Goal: Information Seeking & Learning: Learn about a topic

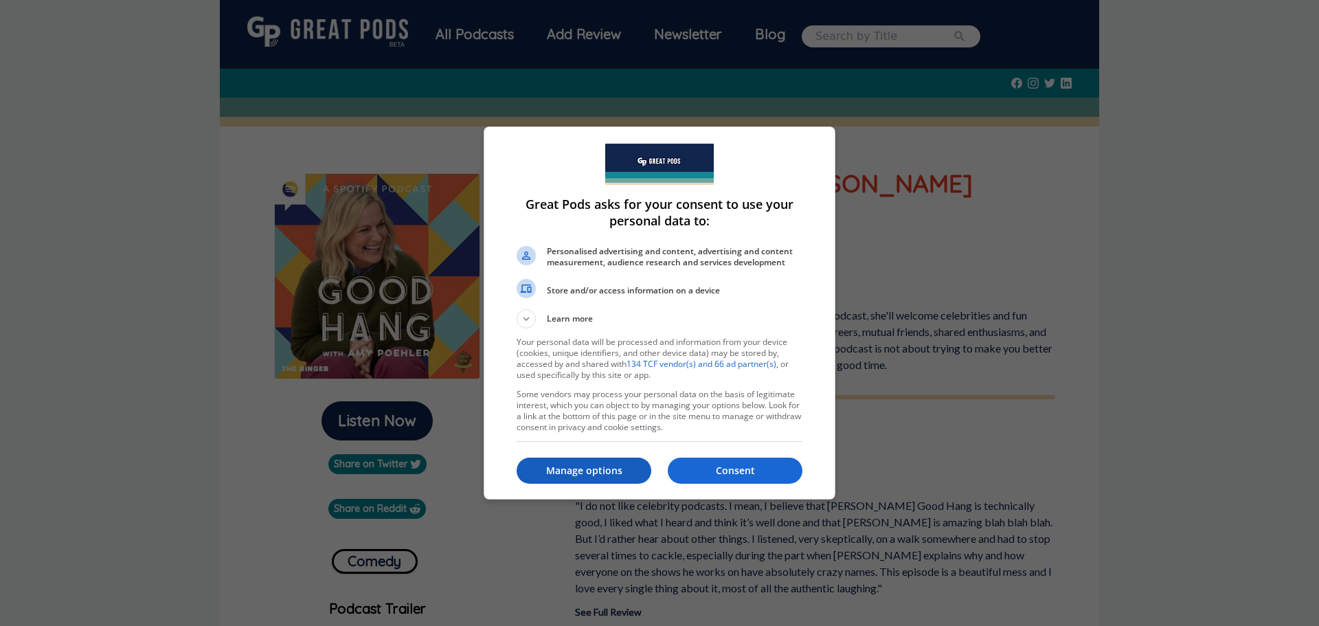
click at [563, 473] on p "Manage options" at bounding box center [584, 471] width 135 height 14
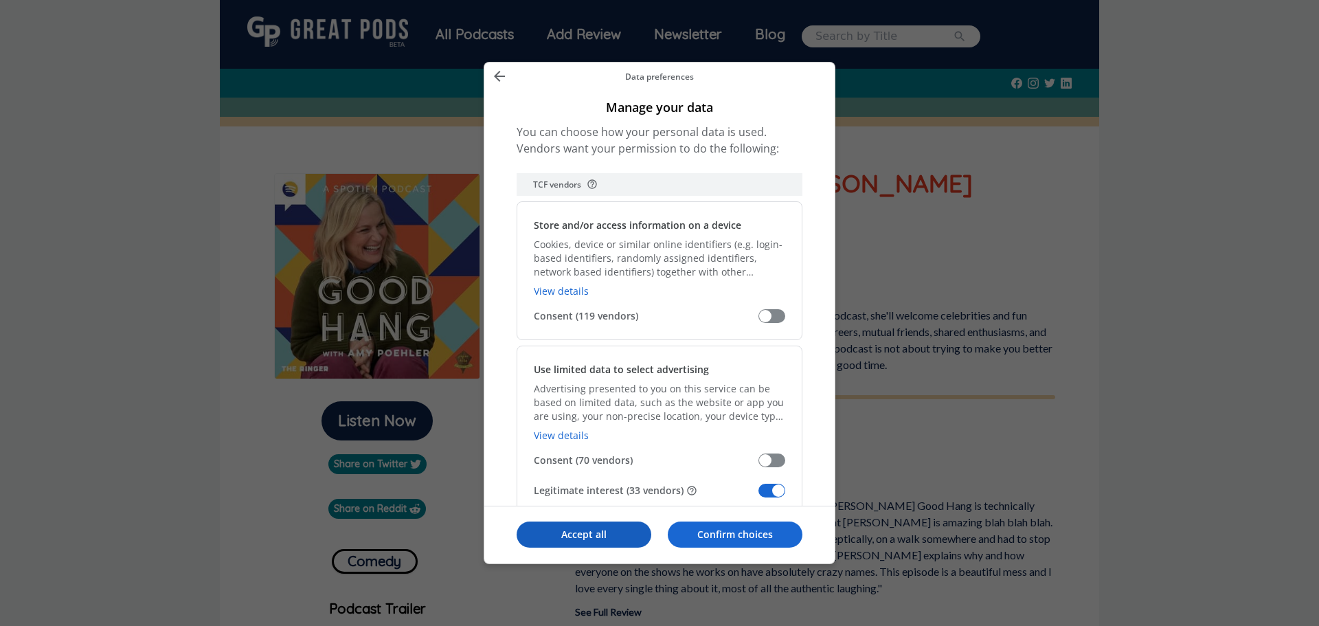
click at [628, 537] on p "Accept all" at bounding box center [584, 535] width 135 height 14
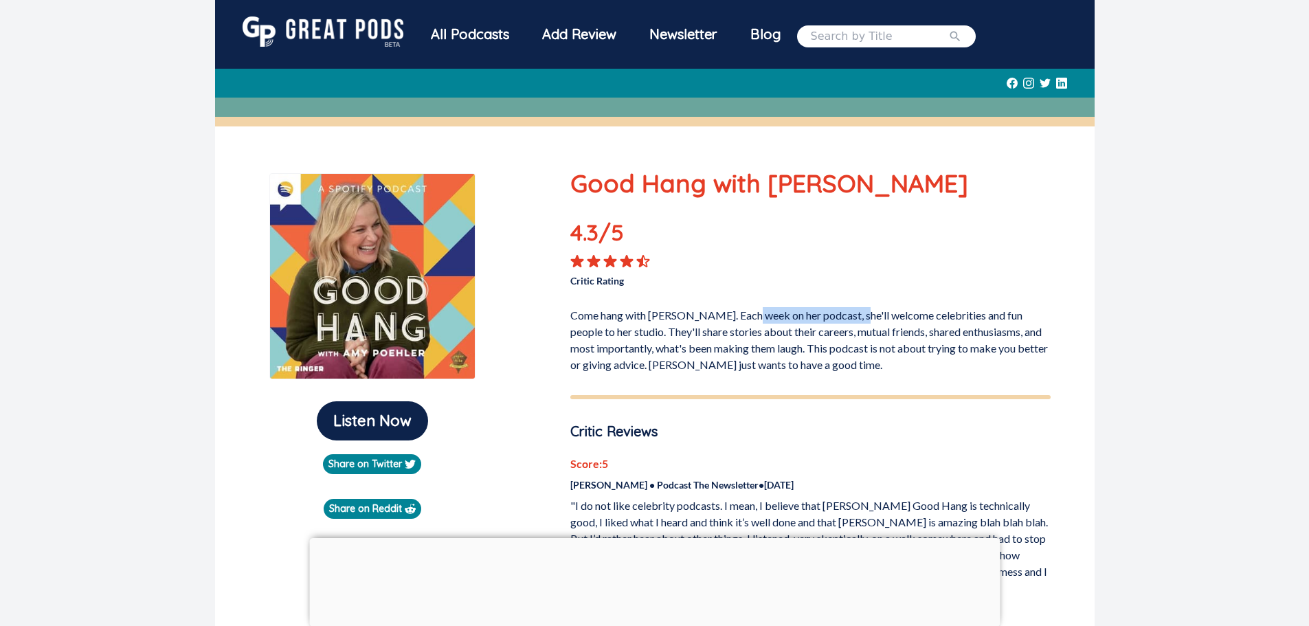
drag, startPoint x: 753, startPoint y: 318, endPoint x: 858, endPoint y: 321, distance: 105.2
click at [858, 321] on p "Come hang with [PERSON_NAME]. Each week on her podcast, she'll welcome celebrit…" at bounding box center [810, 337] width 480 height 71
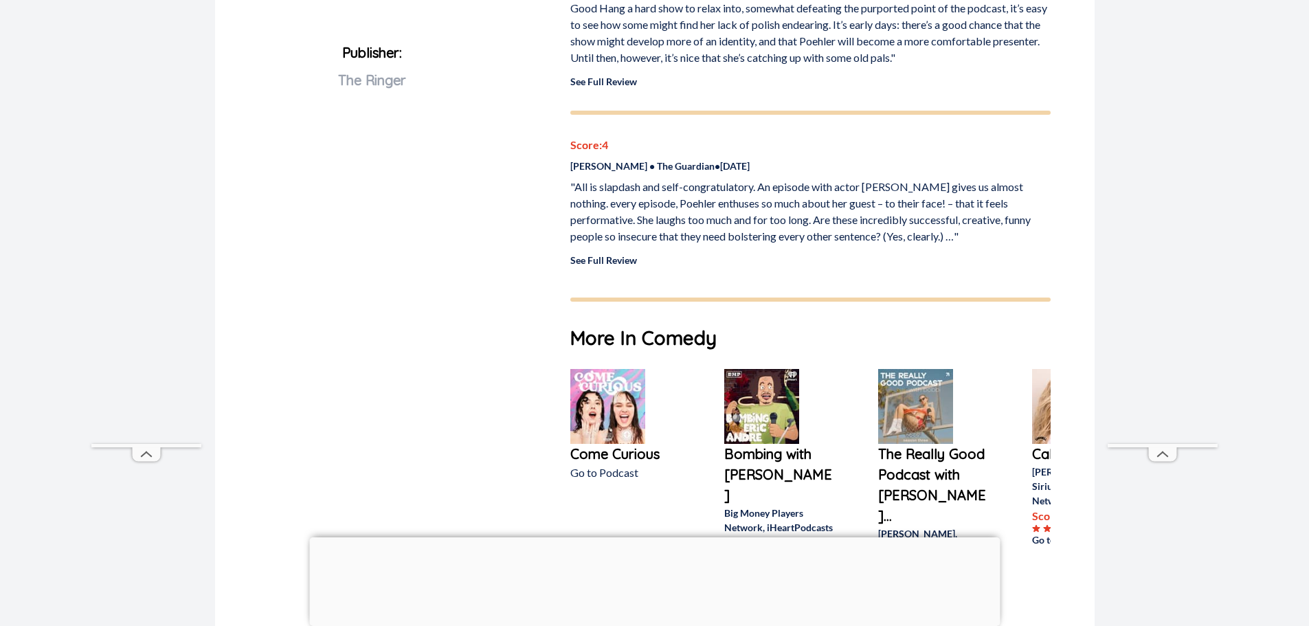
scroll to position [825, 0]
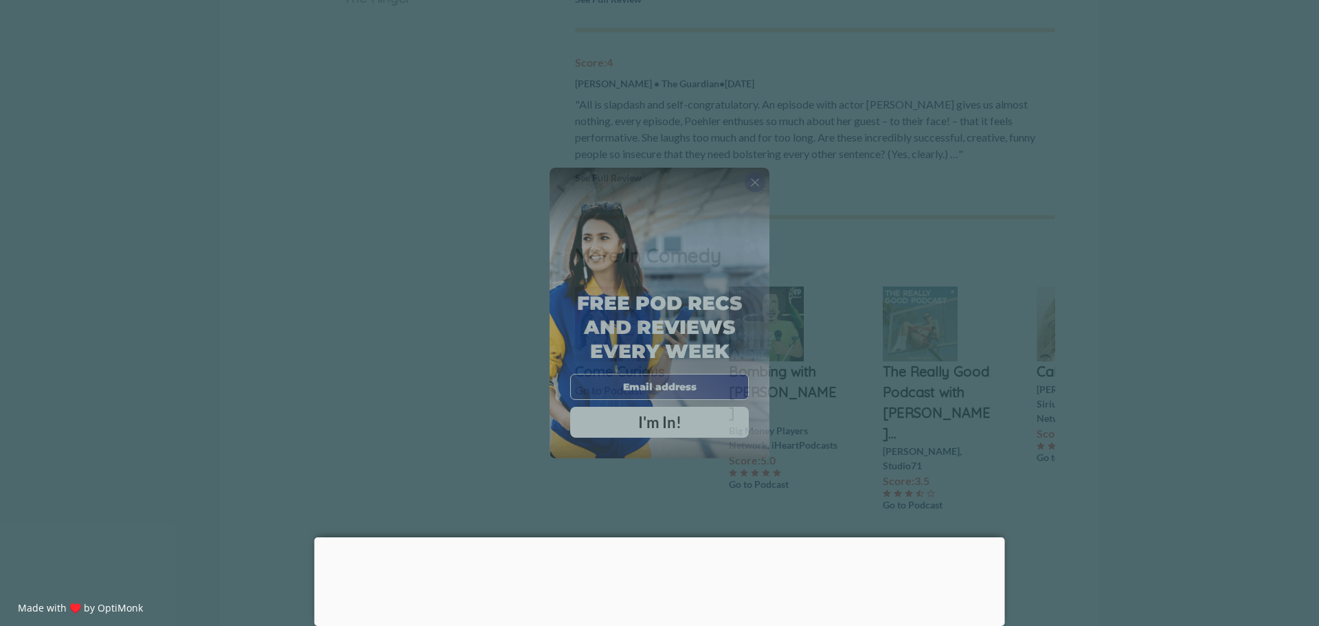
click at [752, 179] on span "X" at bounding box center [755, 182] width 10 height 14
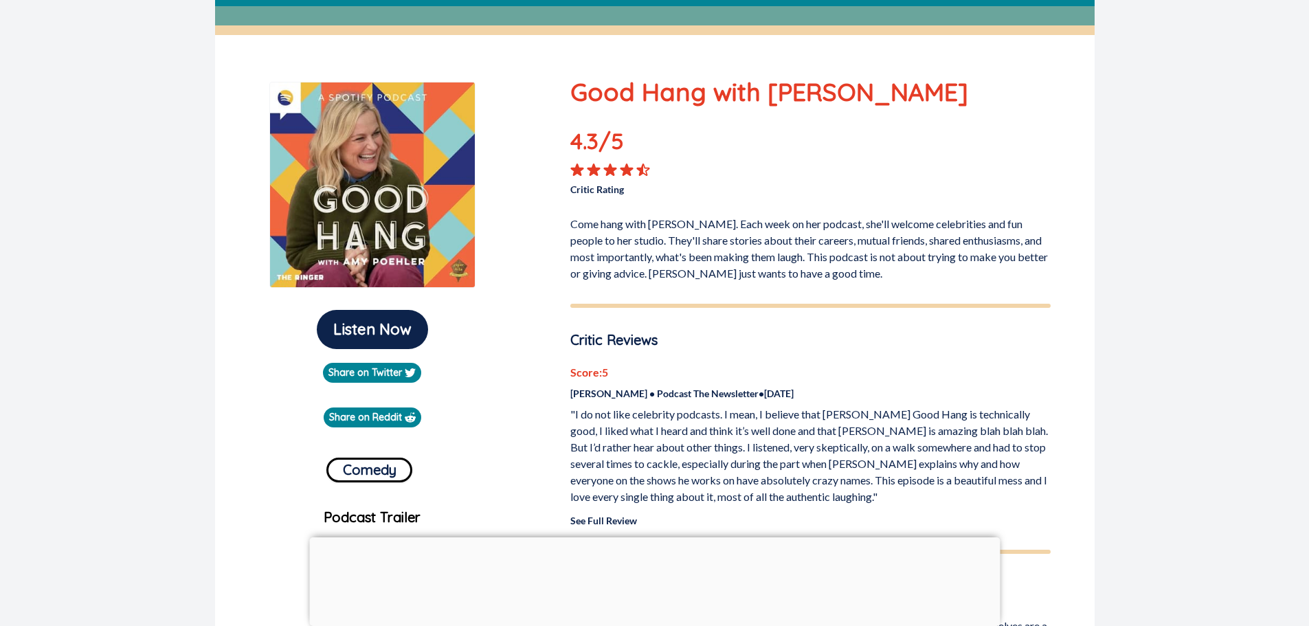
scroll to position [137, 0]
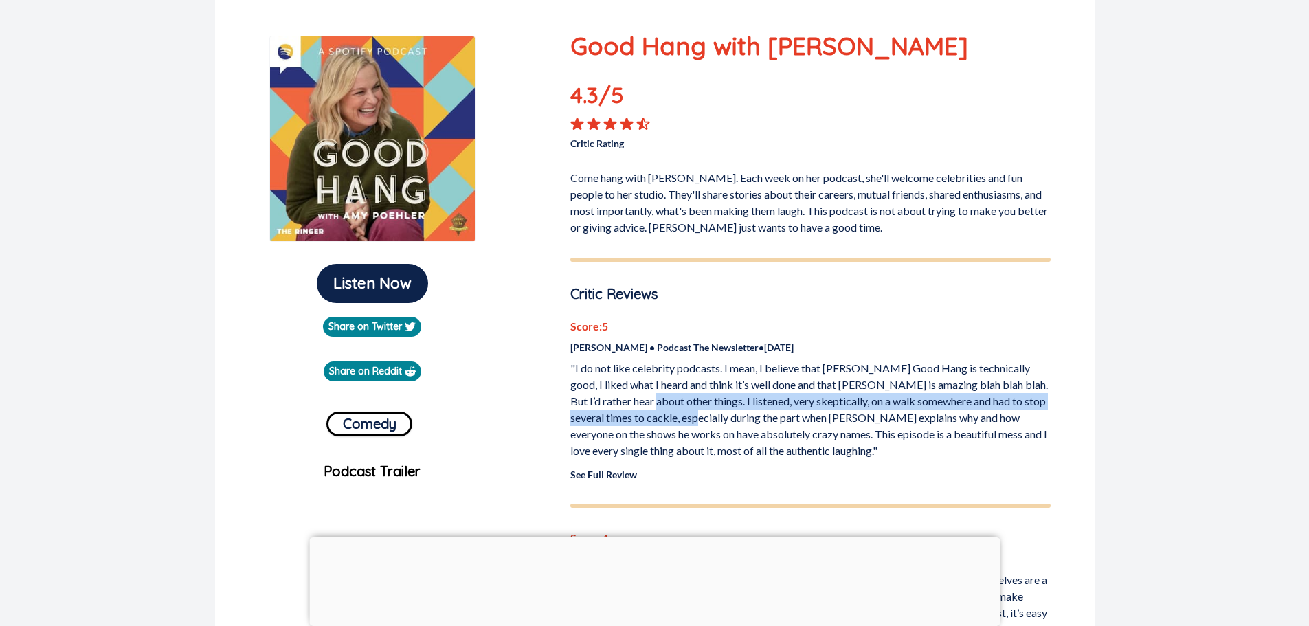
drag, startPoint x: 637, startPoint y: 407, endPoint x: 710, endPoint y: 423, distance: 74.5
click at [710, 423] on p ""I do not like celebrity podcasts. I mean, I believe that [PERSON_NAME] Good Ha…" at bounding box center [810, 409] width 480 height 99
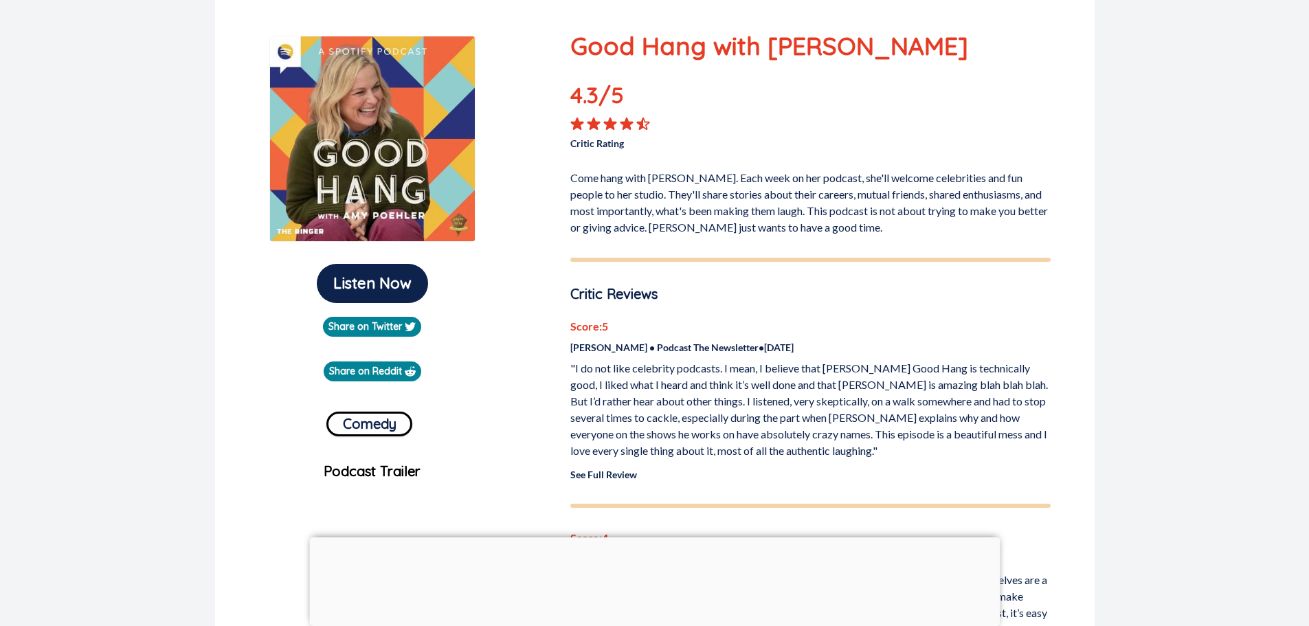
click at [664, 459] on div "Score: 5 [PERSON_NAME] • Podcast The Newsletter • [DATE] "I do not like celebri…" at bounding box center [810, 400] width 480 height 164
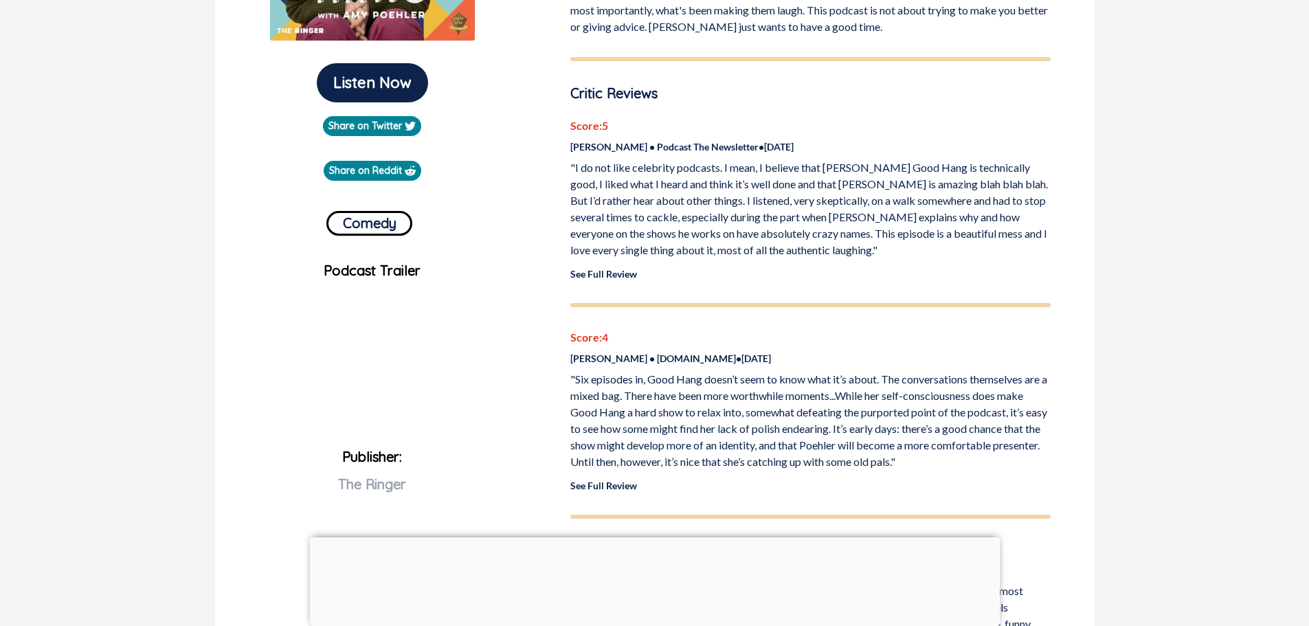
scroll to position [481, 0]
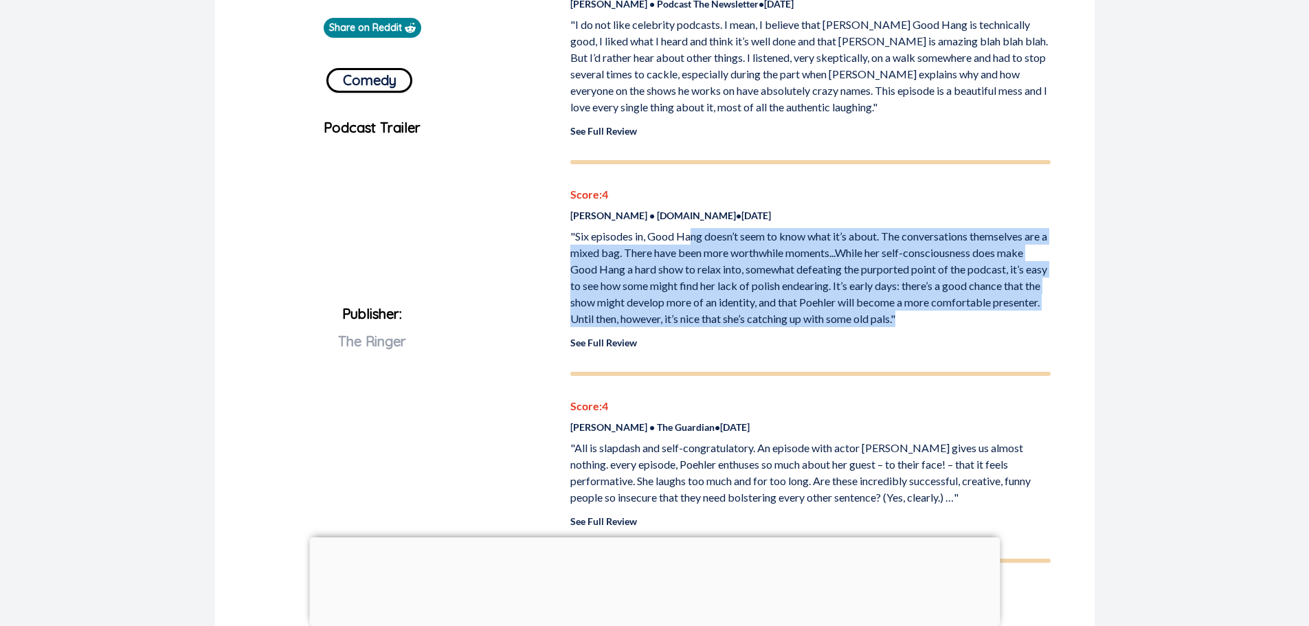
drag, startPoint x: 694, startPoint y: 232, endPoint x: 991, endPoint y: 316, distance: 308.6
click at [991, 316] on p ""Six episodes in, Good Hang doesn’t seem to know what it’s about. The conversat…" at bounding box center [810, 277] width 480 height 99
click at [989, 317] on p ""Six episodes in, Good Hang doesn’t seem to know what it’s about. The conversat…" at bounding box center [810, 277] width 480 height 99
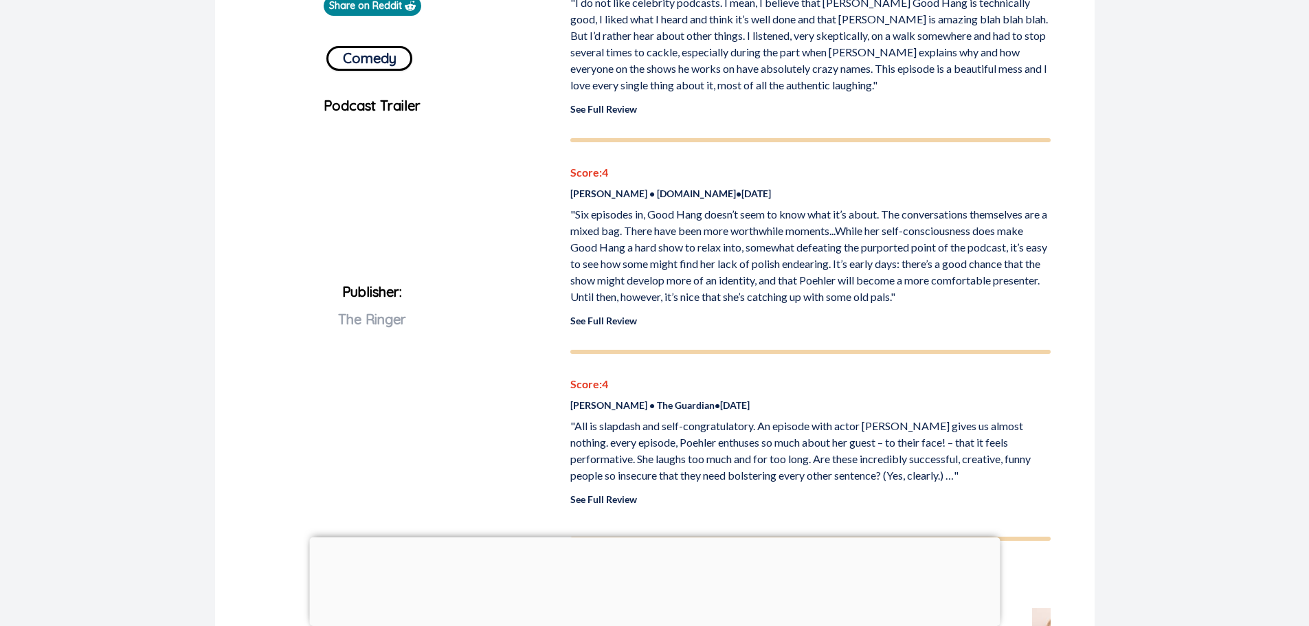
scroll to position [550, 0]
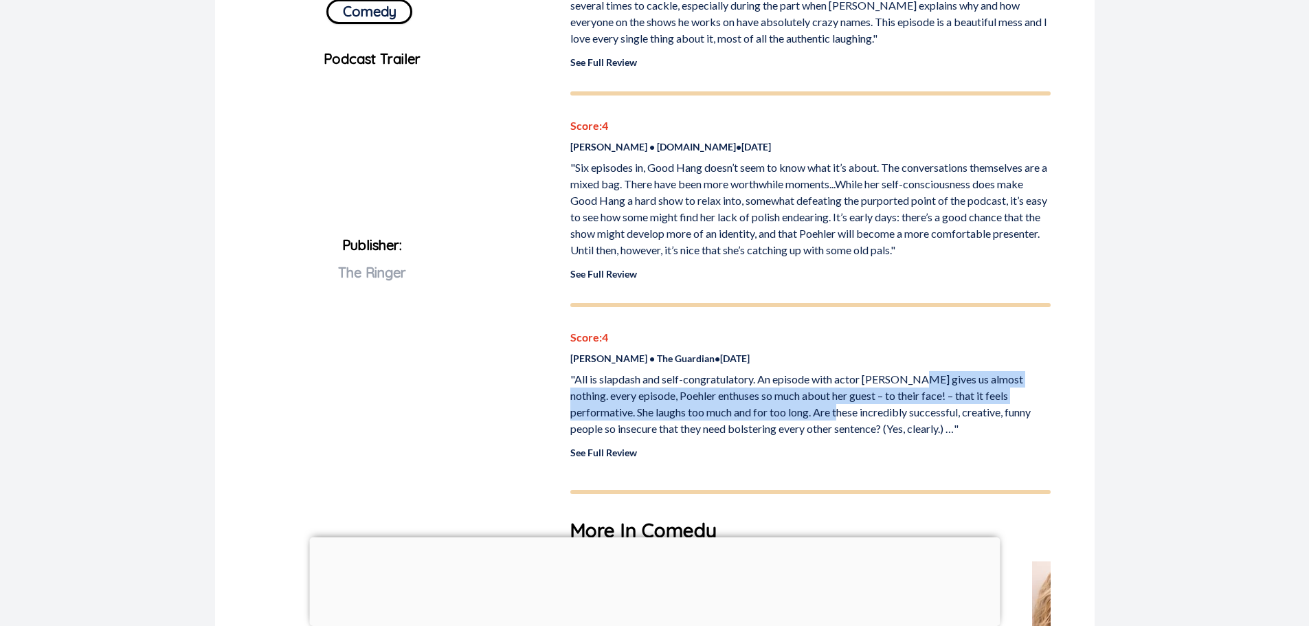
drag, startPoint x: 911, startPoint y: 375, endPoint x: 772, endPoint y: 411, distance: 144.0
click at [772, 414] on p ""All is slapdash and self-congratulatory. An episode with actor [PERSON_NAME] g…" at bounding box center [810, 404] width 480 height 66
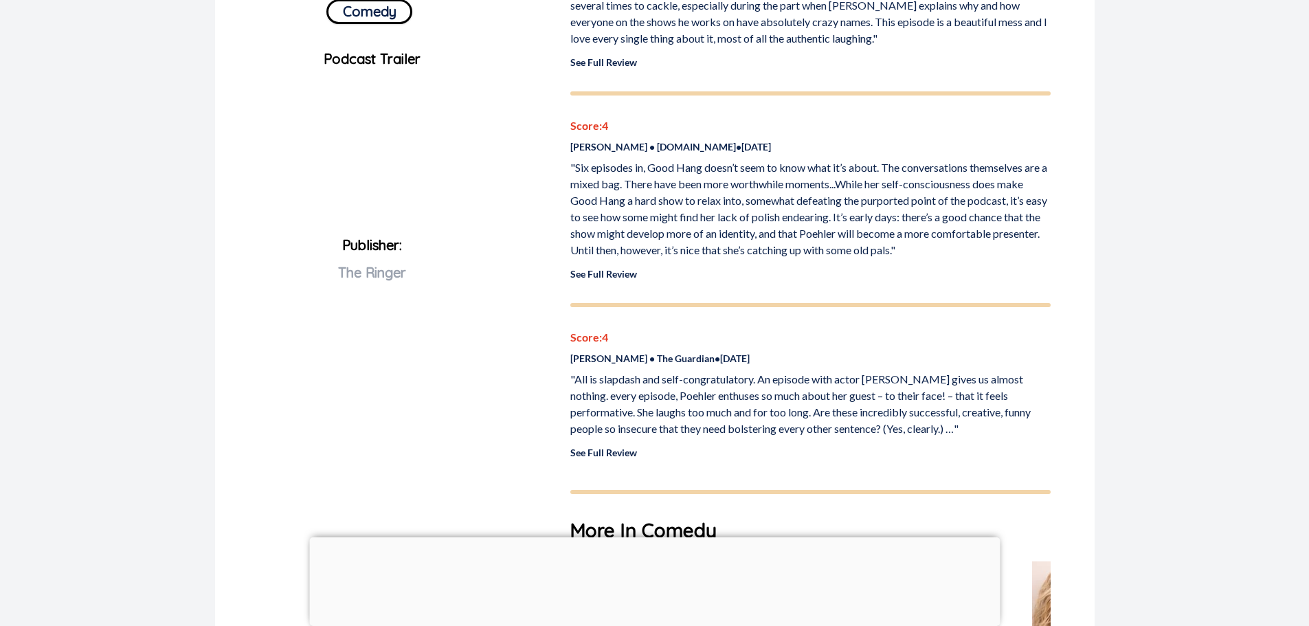
click at [942, 331] on p "Score: 4" at bounding box center [810, 337] width 480 height 16
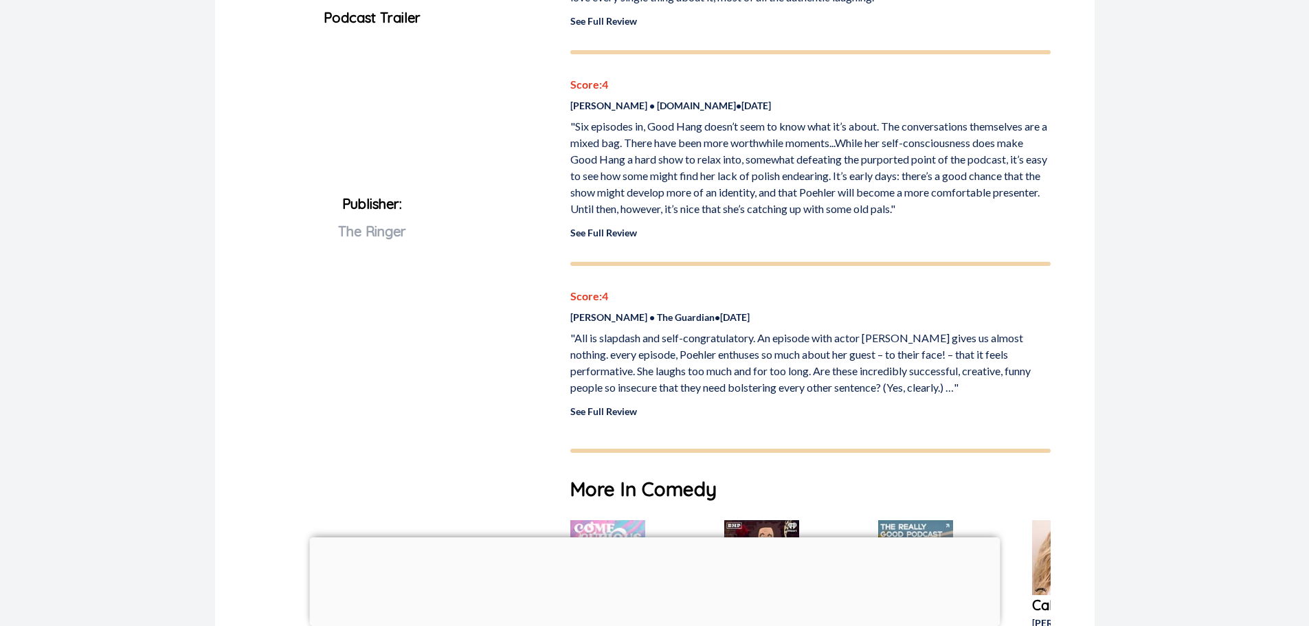
scroll to position [893, 0]
